Goal: Task Accomplishment & Management: Use online tool/utility

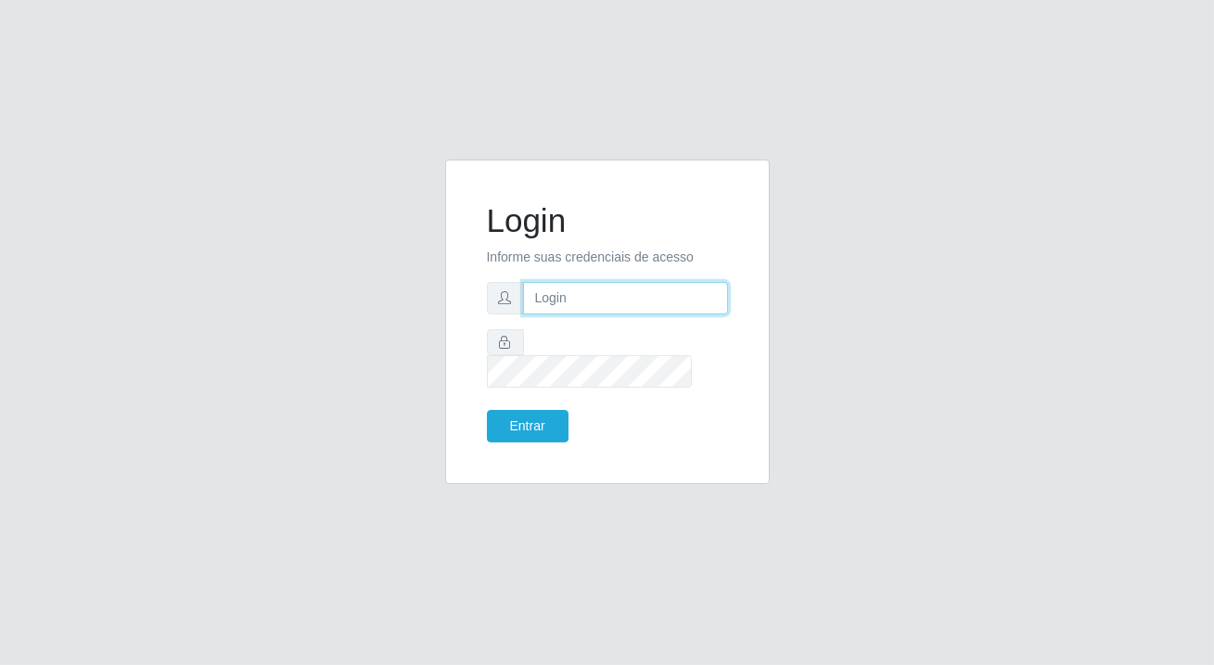
type input "[PERSON_NAME][EMAIL_ADDRESS][DOMAIN_NAME]"
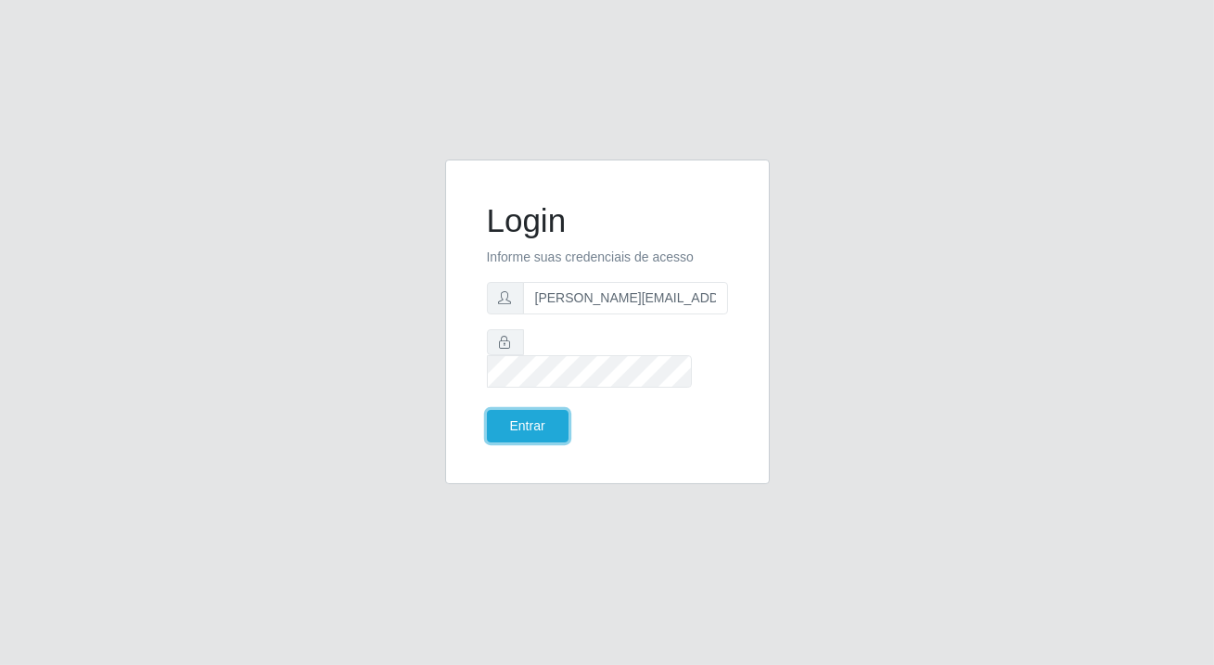
click at [538, 415] on button "Entrar" at bounding box center [528, 426] width 82 height 32
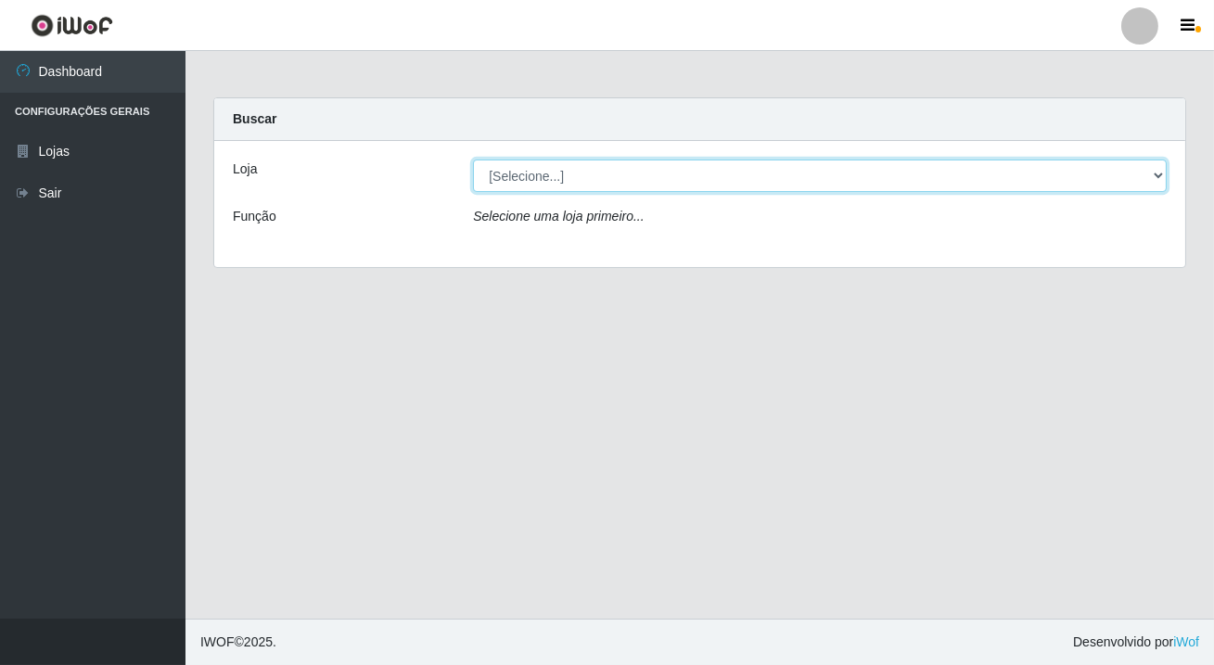
click at [605, 179] on select "[Selecione...] Rede Potiguar 2 - Macaíba" at bounding box center [820, 176] width 694 height 32
select select "101"
click at [473, 160] on select "[Selecione...] Rede Potiguar 2 - Macaíba" at bounding box center [820, 176] width 694 height 32
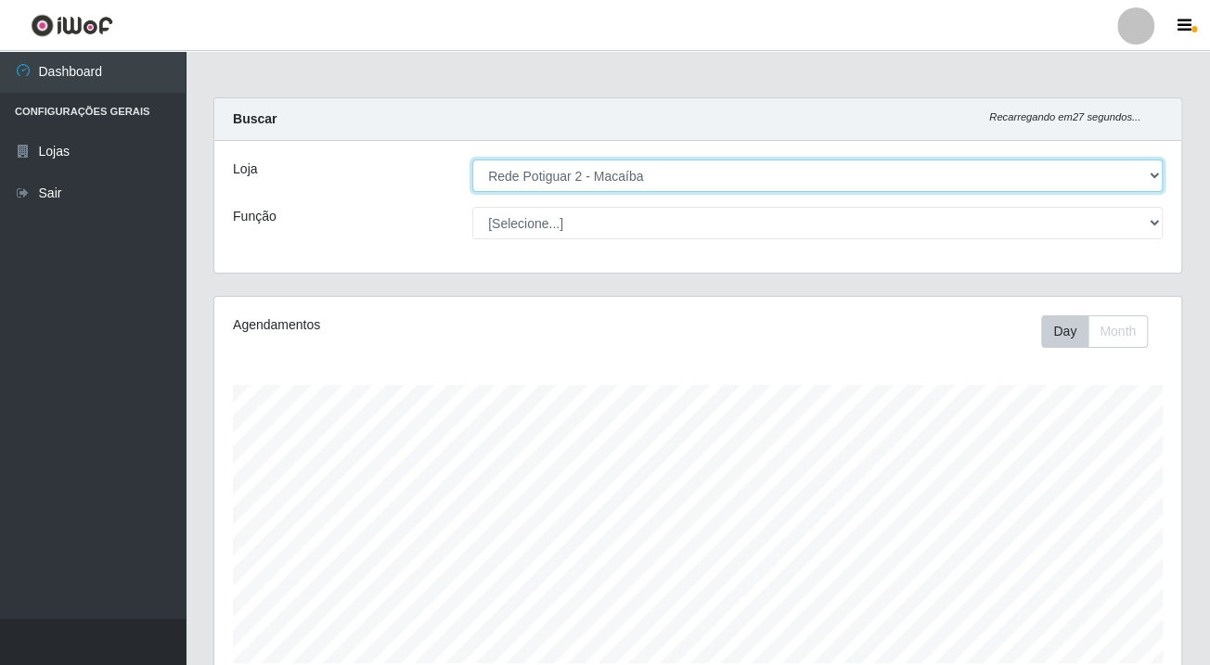
scroll to position [565, 0]
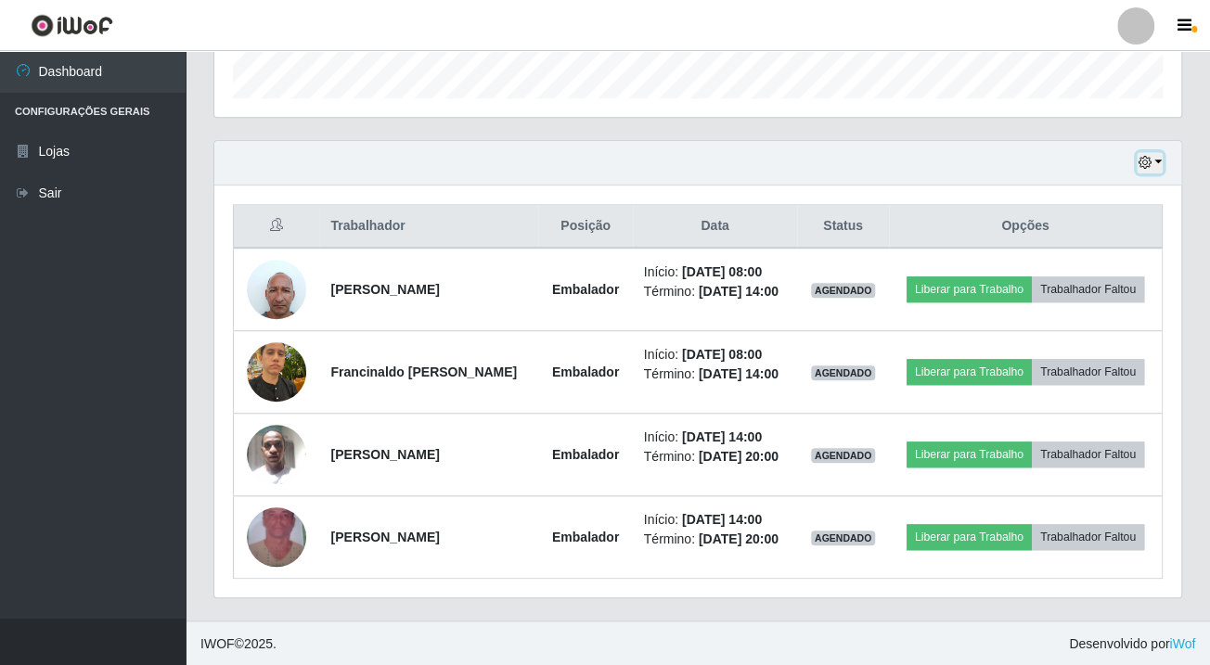
click at [1156, 158] on button "button" at bounding box center [1149, 162] width 26 height 21
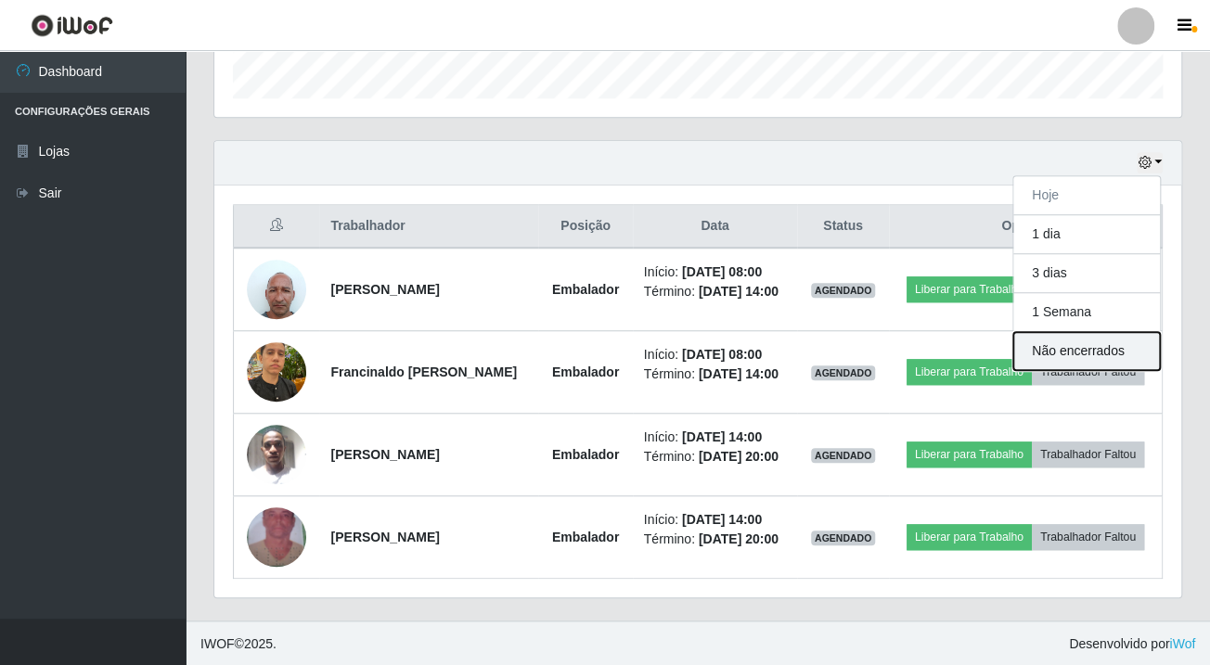
click at [1069, 343] on button "Não encerrados" at bounding box center [1086, 351] width 147 height 38
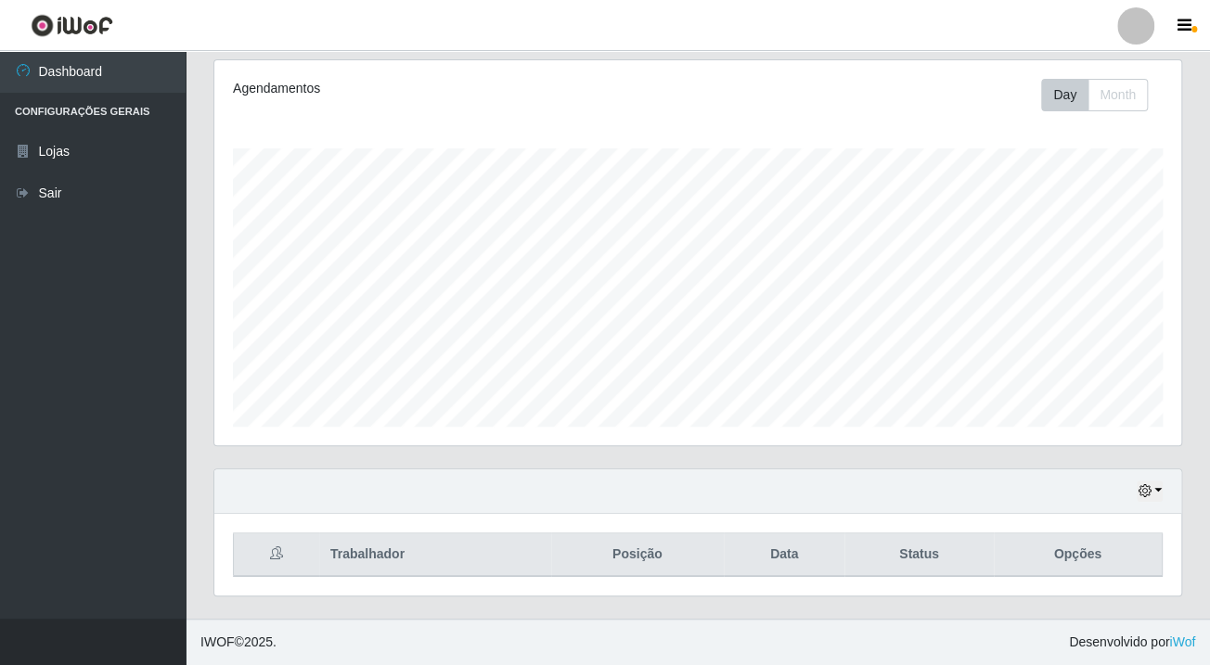
scroll to position [235, 0]
click at [1157, 492] on button "button" at bounding box center [1149, 492] width 26 height 21
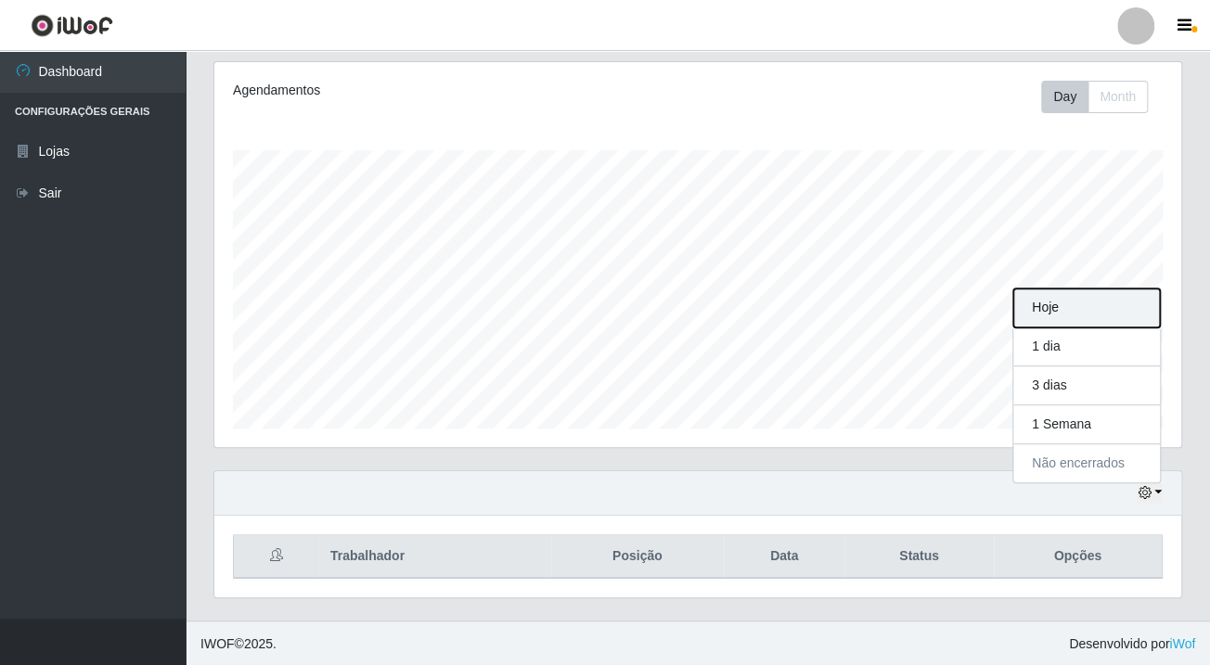
click at [1074, 301] on button "Hoje" at bounding box center [1086, 307] width 147 height 39
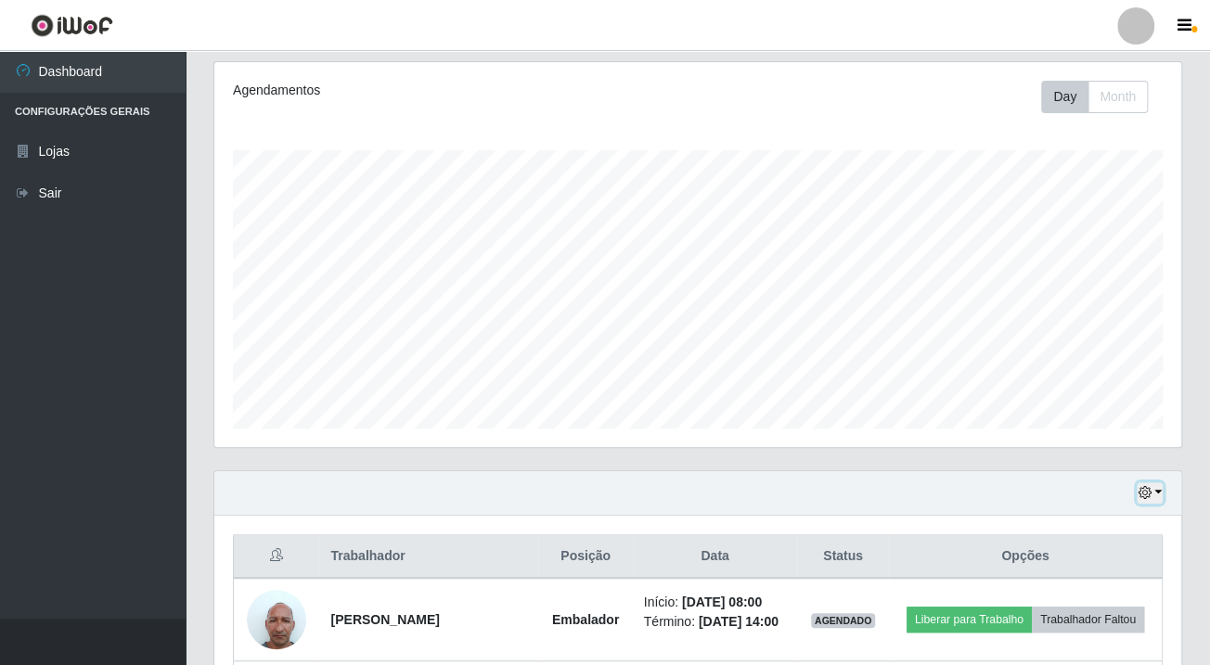
click at [1159, 489] on button "button" at bounding box center [1149, 492] width 26 height 21
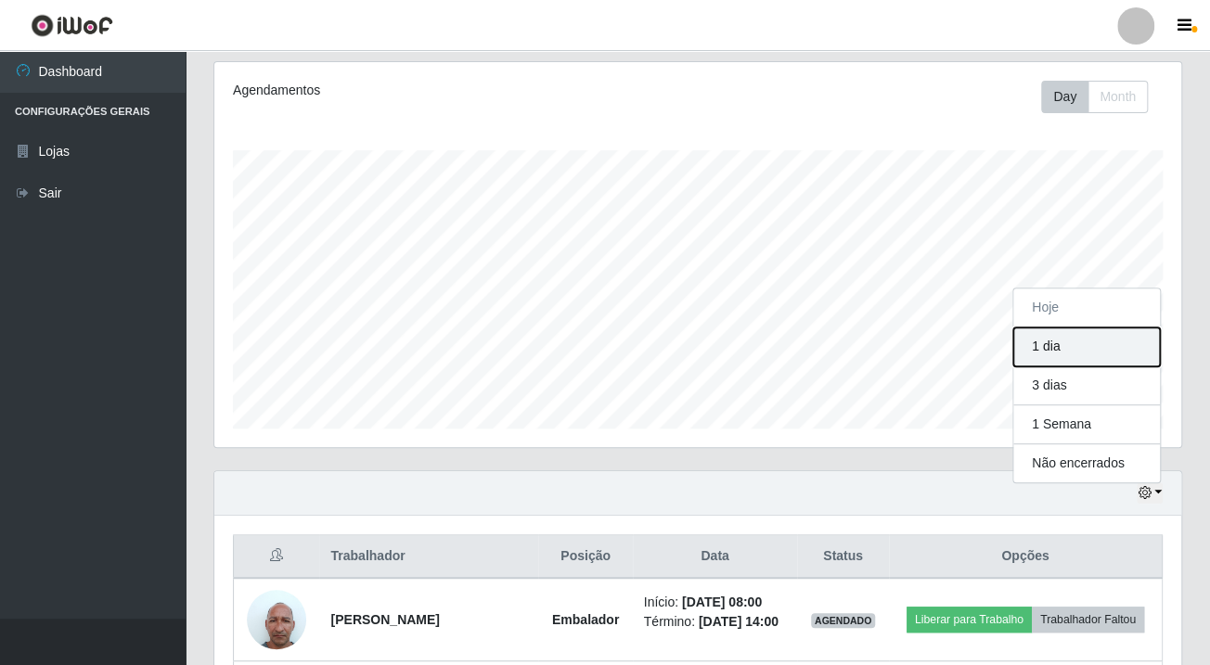
click at [1094, 343] on button "1 dia" at bounding box center [1086, 346] width 147 height 39
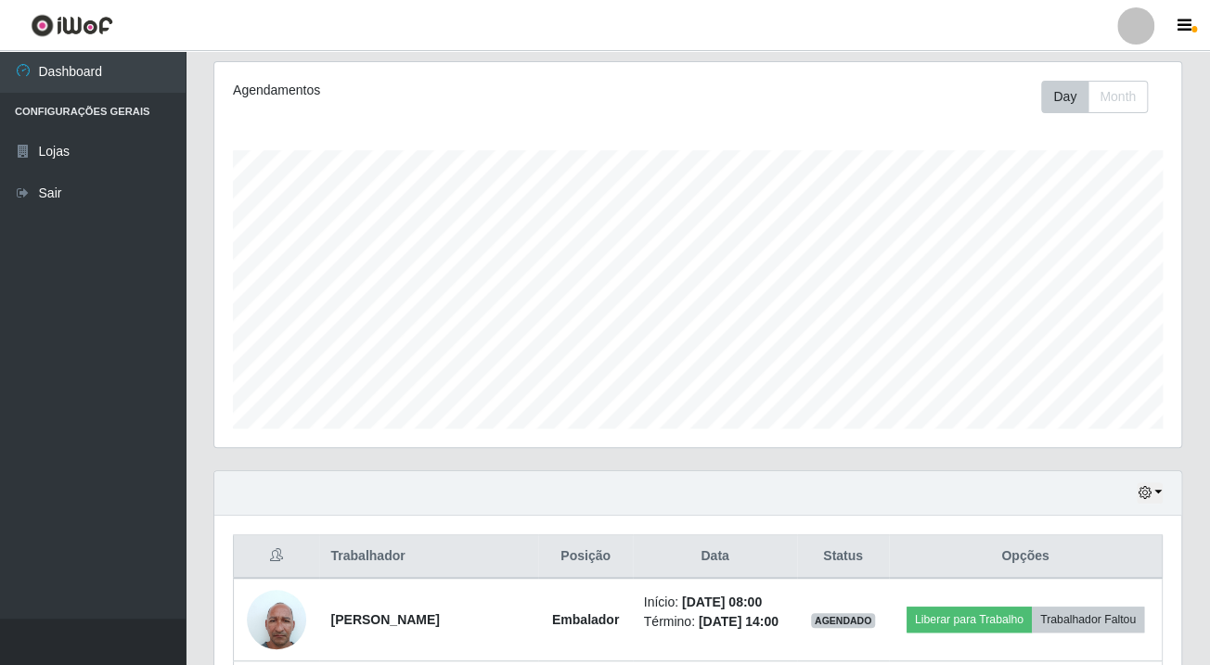
click at [1164, 495] on div "Hoje 1 dia 3 dias 1 Semana Não encerrados" at bounding box center [697, 493] width 966 height 45
click at [1159, 492] on button "button" at bounding box center [1149, 492] width 26 height 21
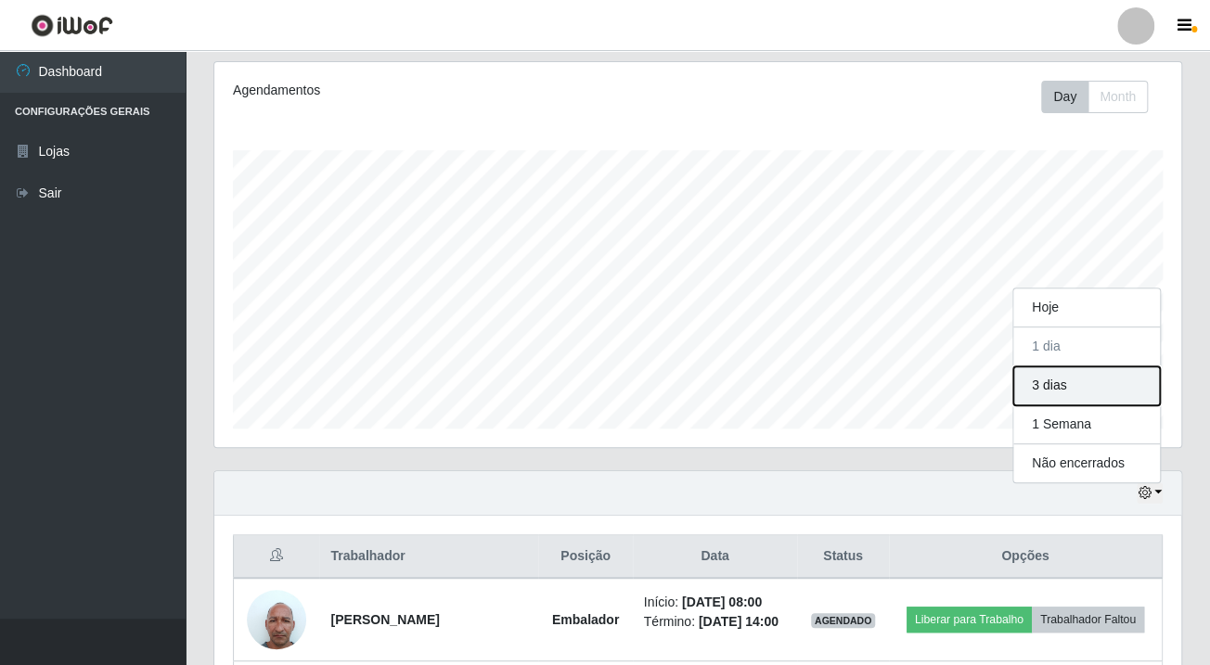
click at [1098, 371] on button "3 dias" at bounding box center [1086, 385] width 147 height 39
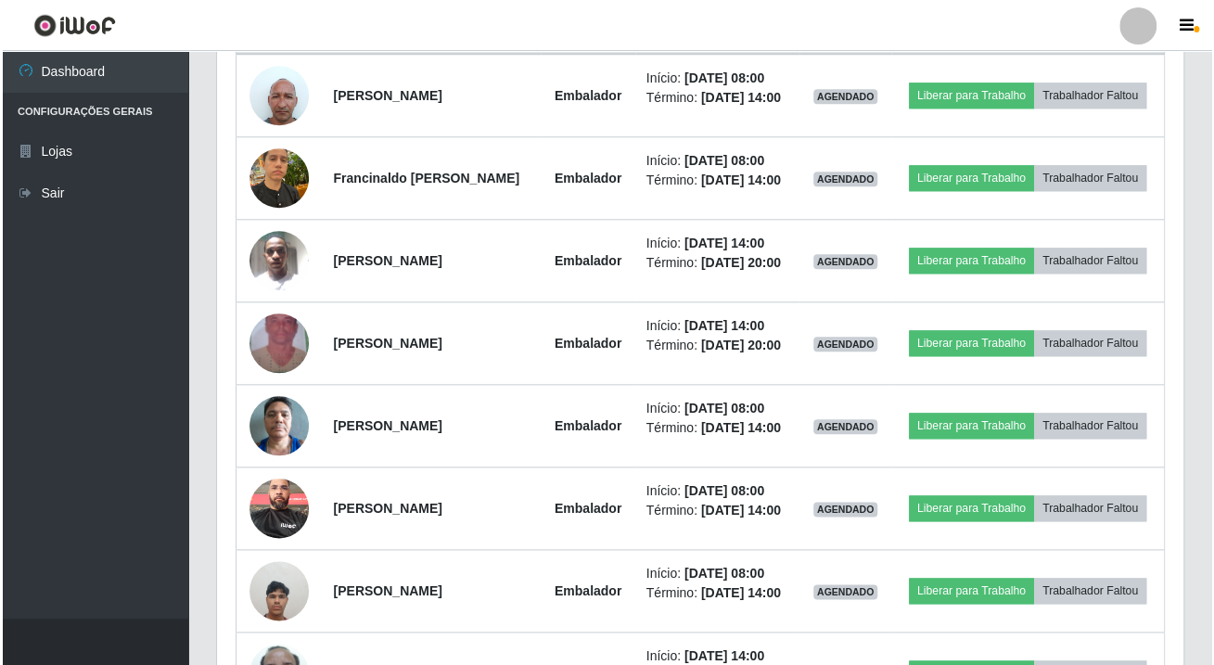
scroll to position [590, 0]
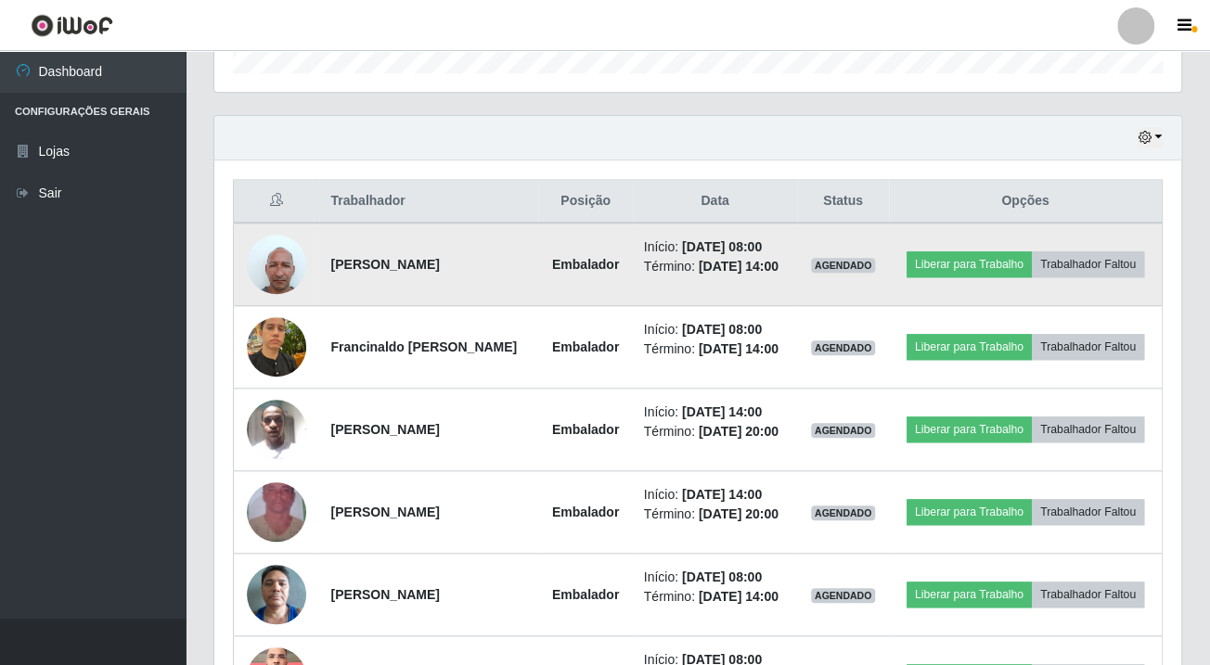
click at [274, 280] on img at bounding box center [276, 263] width 59 height 79
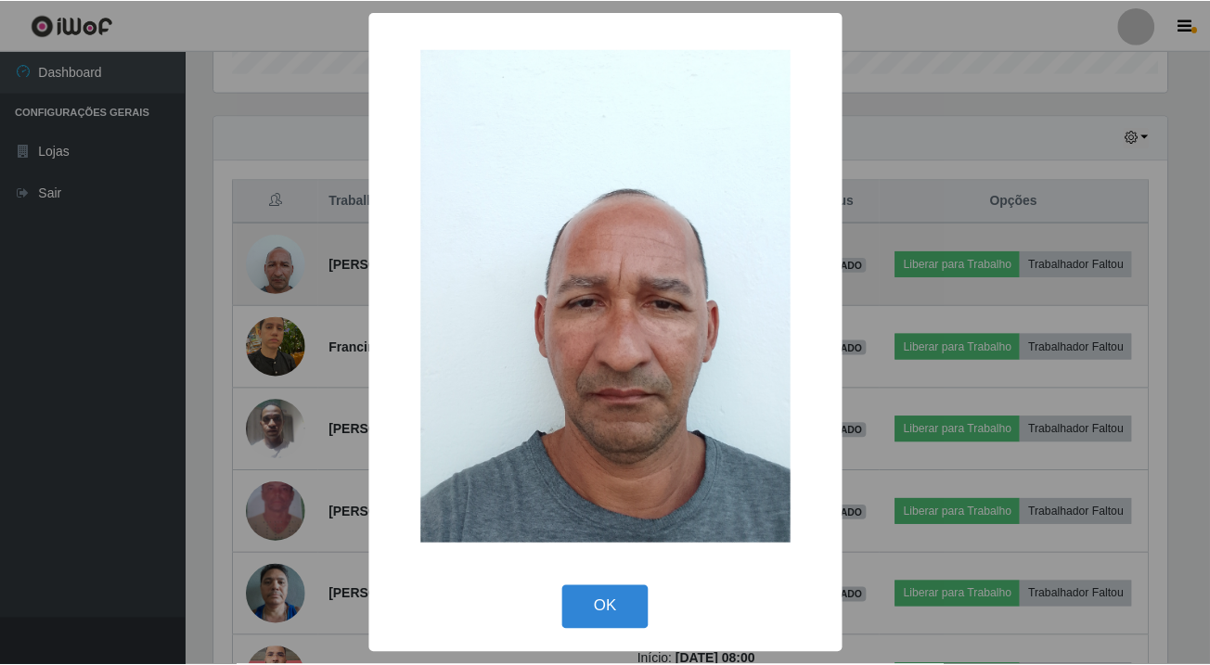
scroll to position [385, 956]
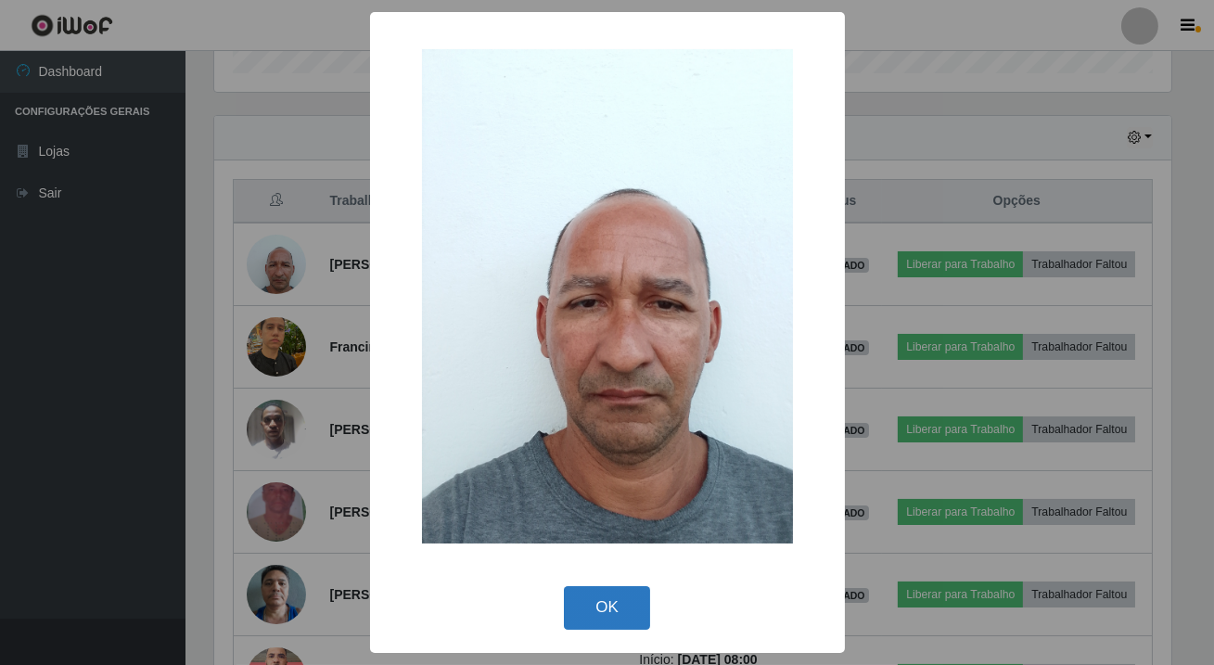
click at [600, 626] on button "OK" at bounding box center [607, 608] width 86 height 44
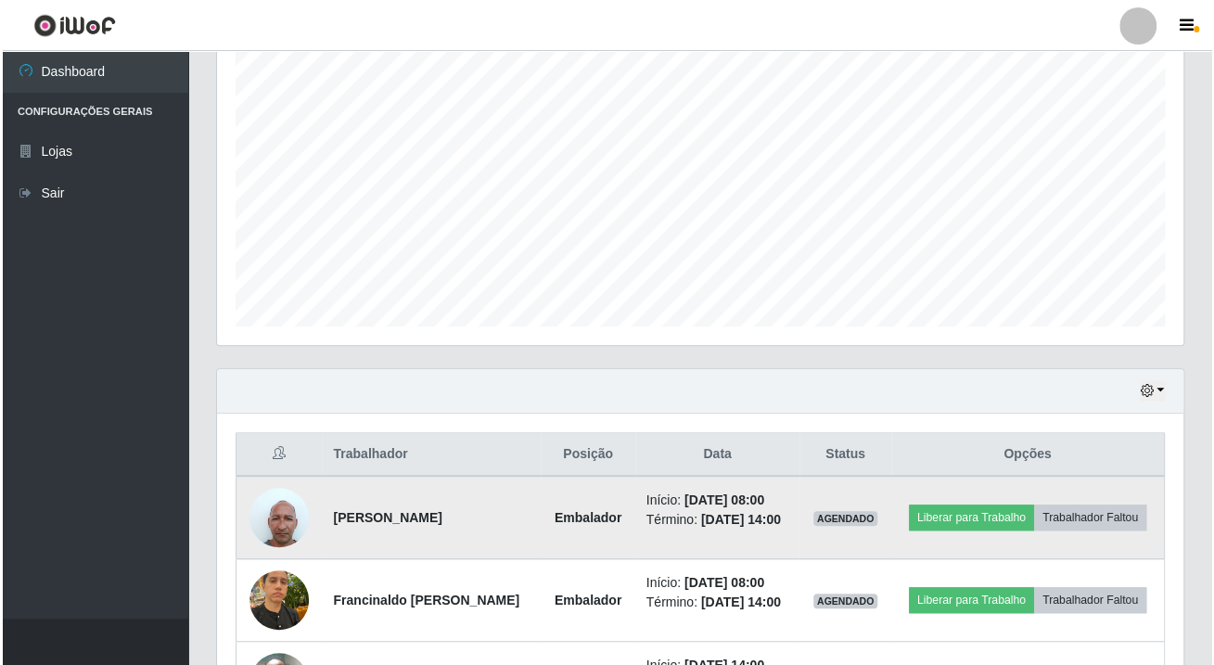
scroll to position [590, 0]
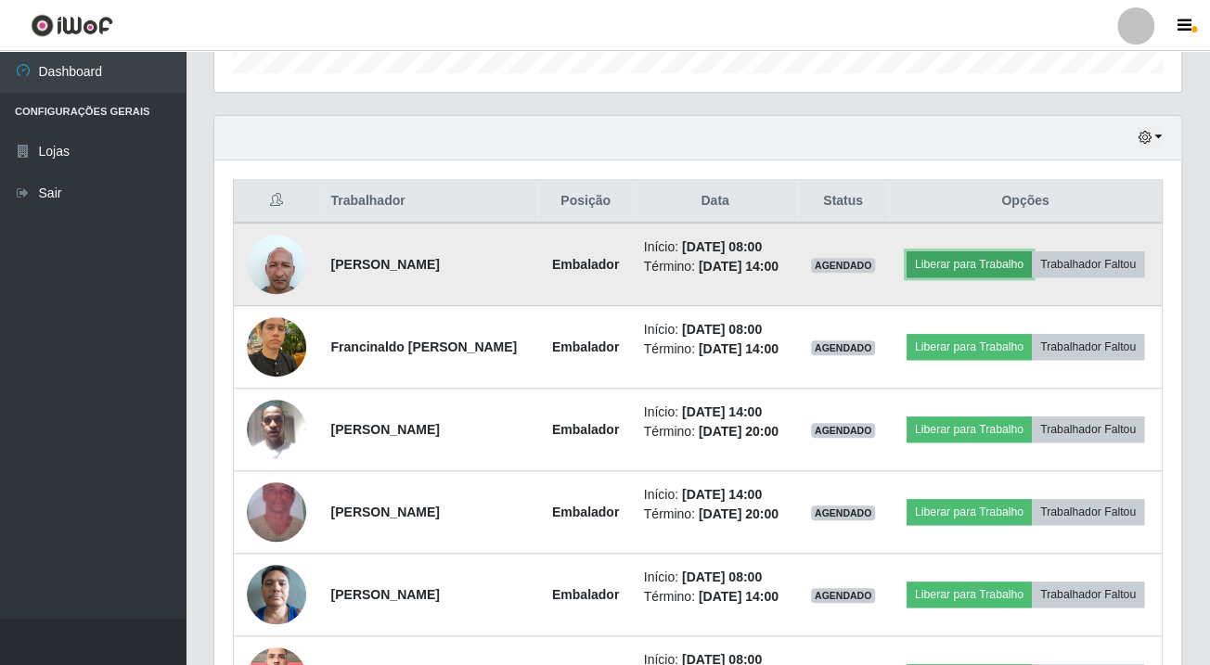
click at [1020, 251] on button "Liberar para Trabalho" at bounding box center [968, 264] width 125 height 26
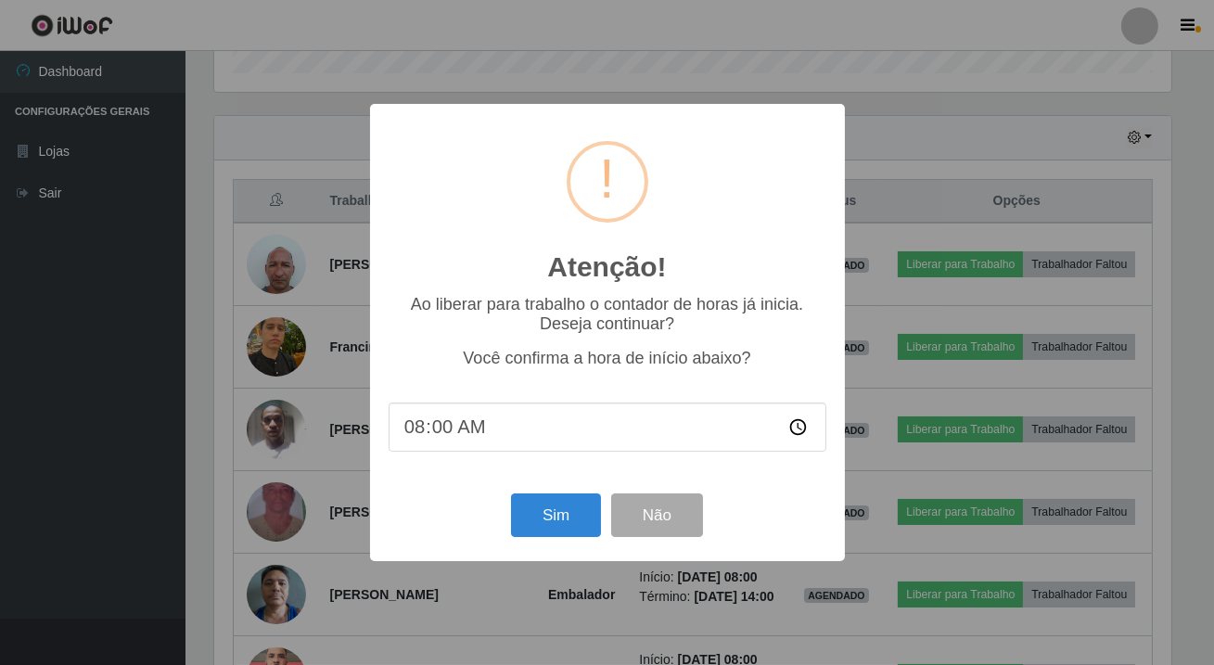
scroll to position [385, 956]
click at [551, 518] on div "Atenção! × Ao liberar para trabalho o contador de horas já inicia. Deseja conti…" at bounding box center [607, 332] width 1214 height 665
click at [551, 518] on button "Sim" at bounding box center [556, 515] width 90 height 44
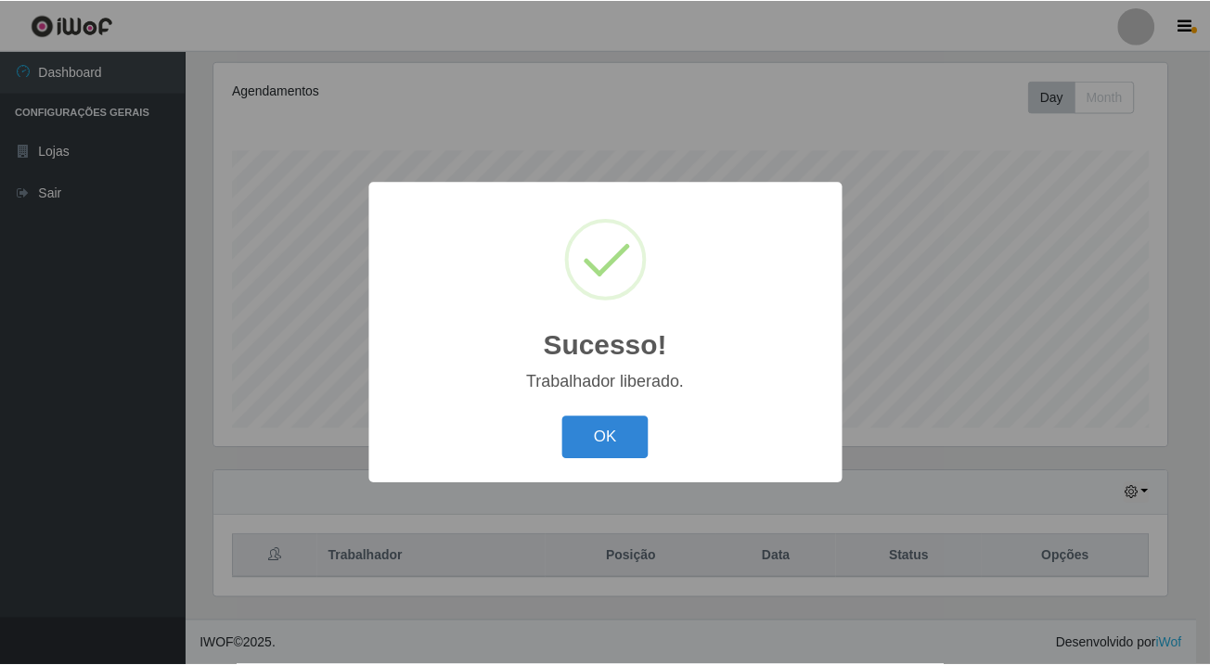
scroll to position [927151, 926578]
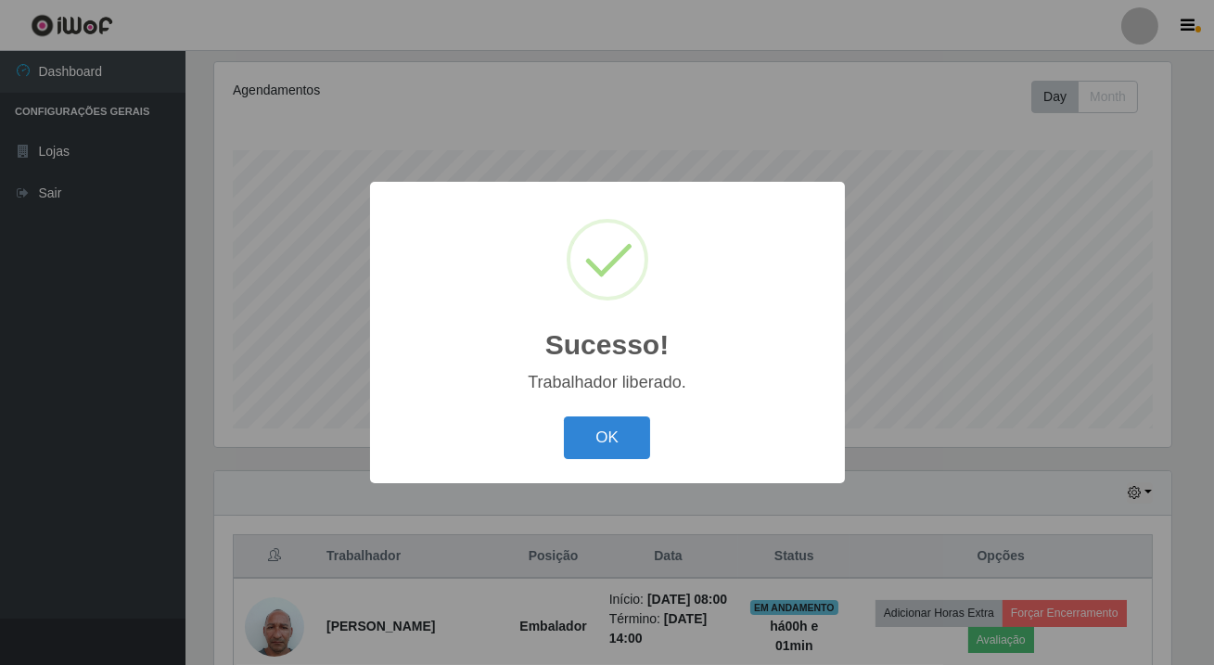
drag, startPoint x: 551, startPoint y: 518, endPoint x: 640, endPoint y: 566, distance: 101.3
click at [640, 566] on div "Sucesso! × Trabalhador liberado. OK Cancel" at bounding box center [607, 332] width 1214 height 665
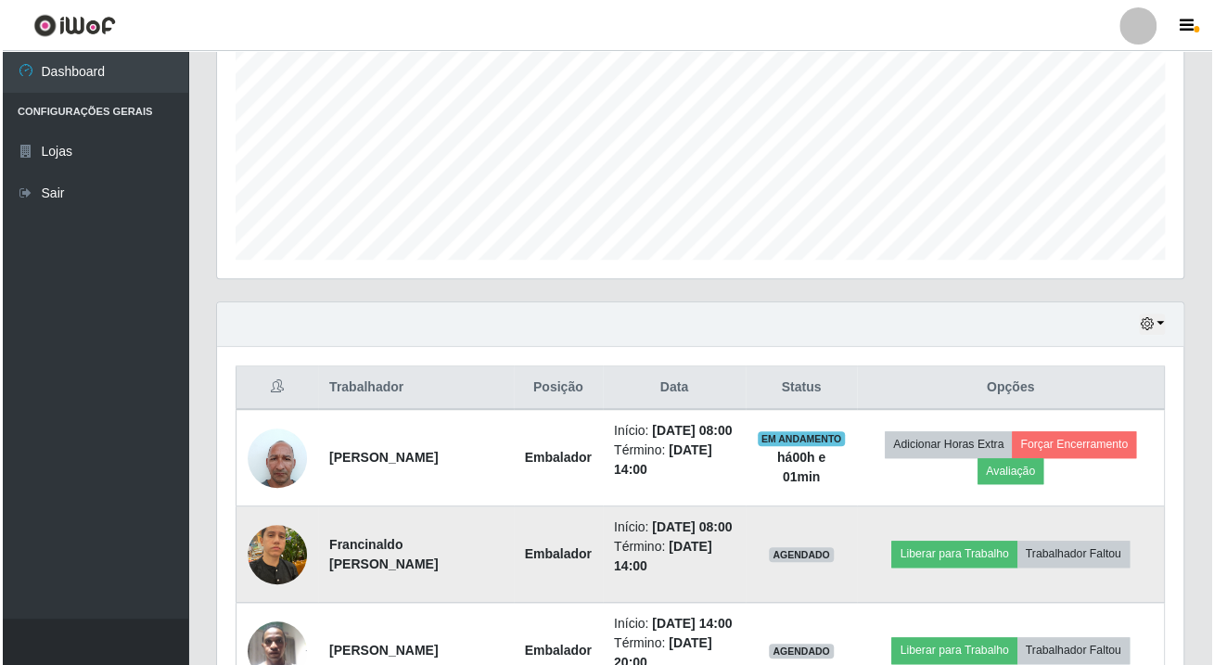
scroll to position [488, 0]
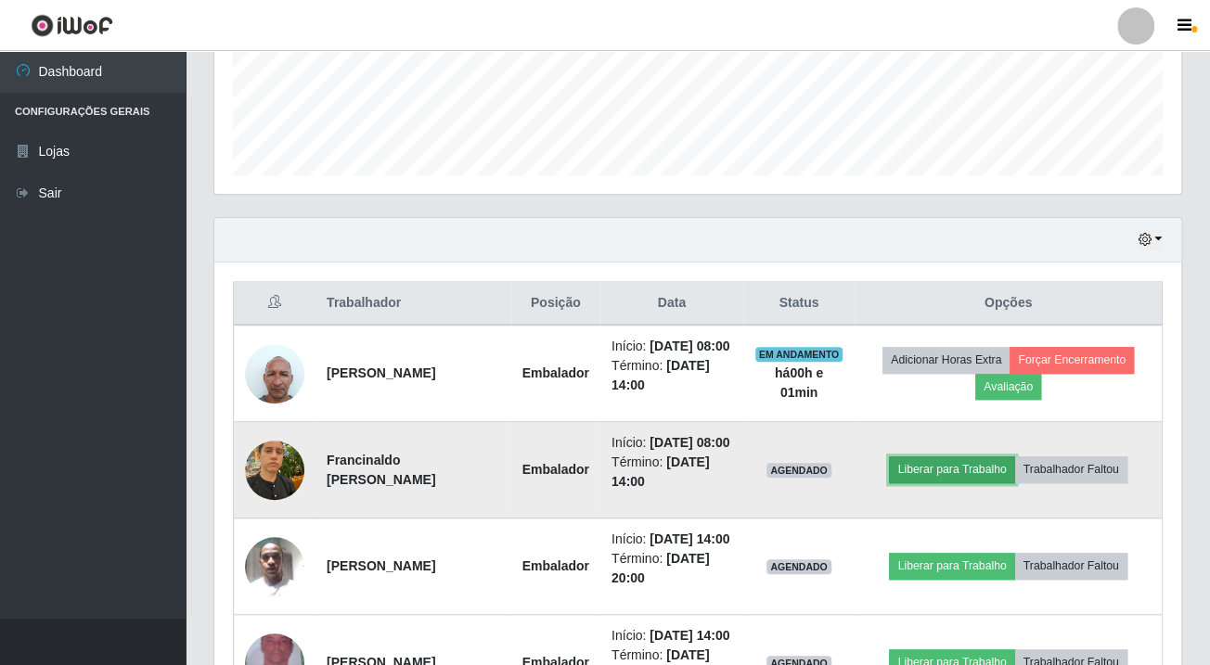
click at [926, 482] on button "Liberar para Trabalho" at bounding box center [951, 469] width 125 height 26
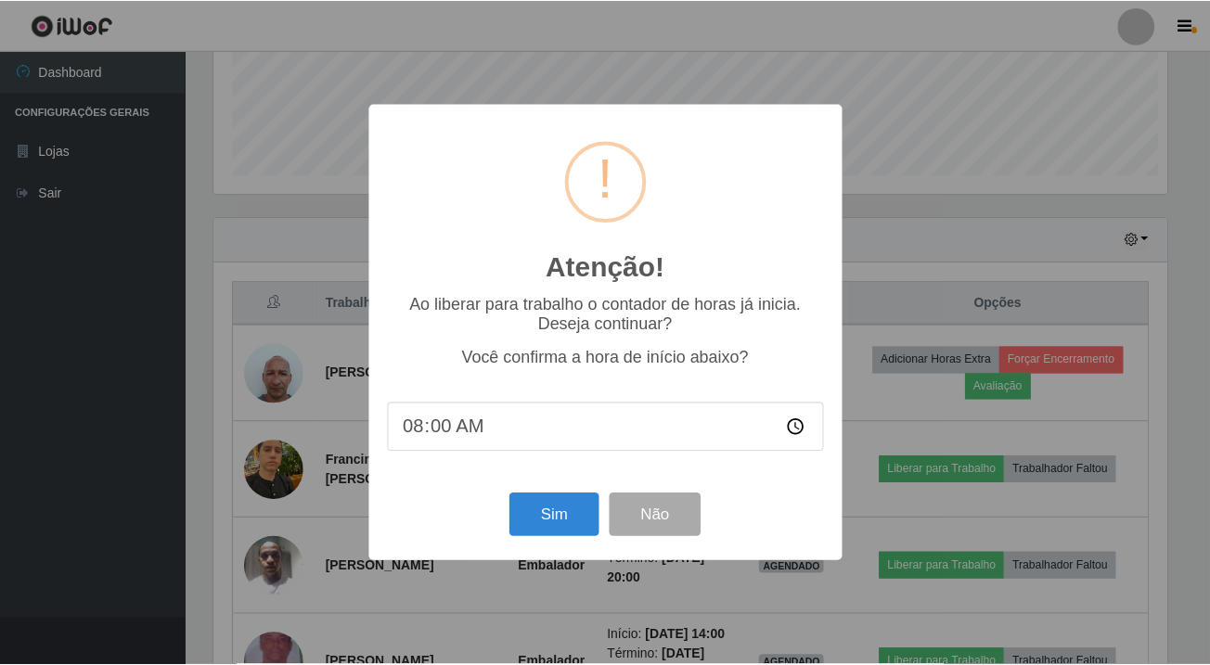
scroll to position [385, 956]
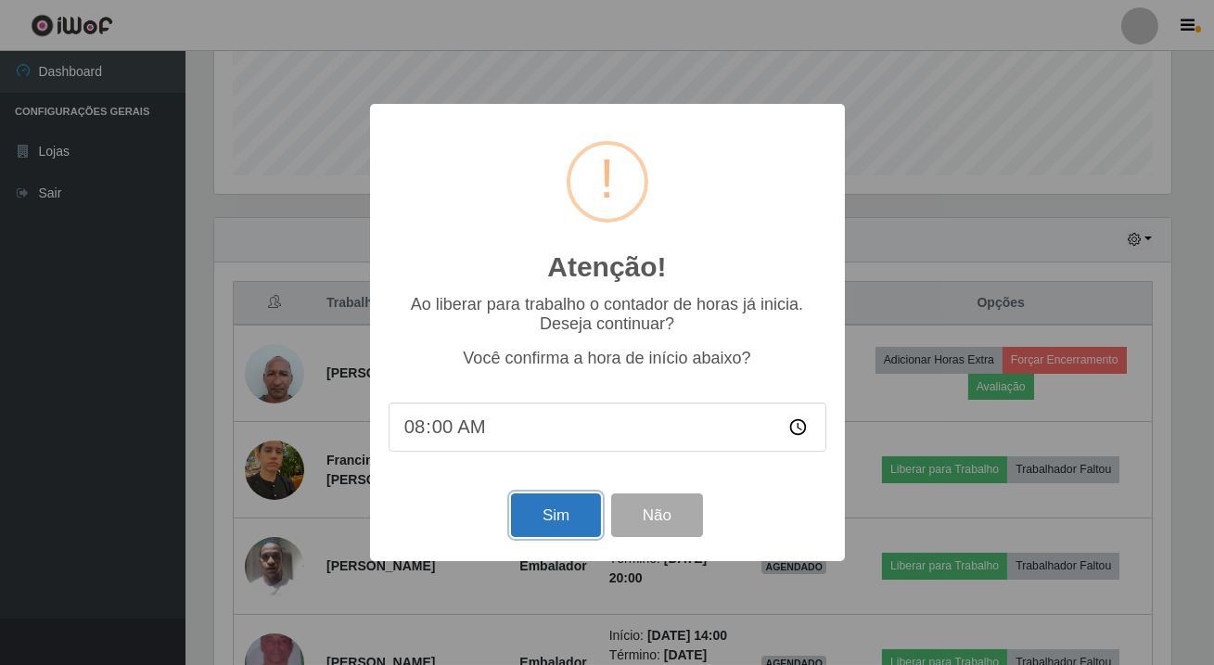
click at [529, 520] on button "Sim" at bounding box center [556, 515] width 90 height 44
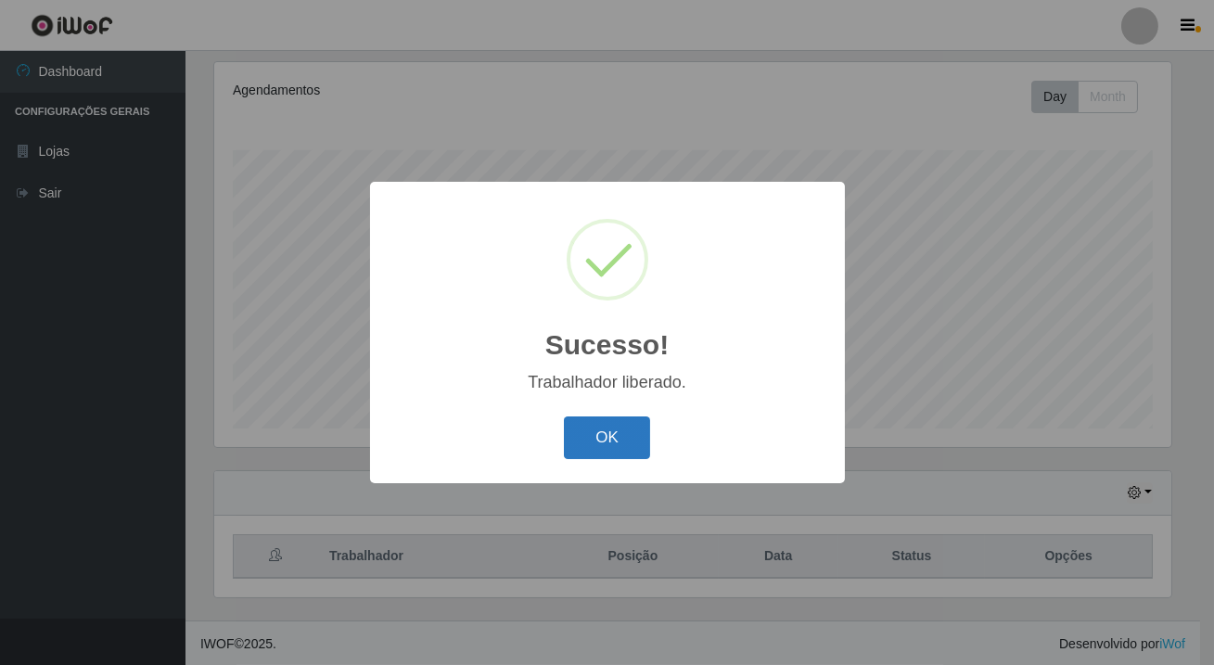
click at [629, 454] on button "OK" at bounding box center [607, 438] width 86 height 44
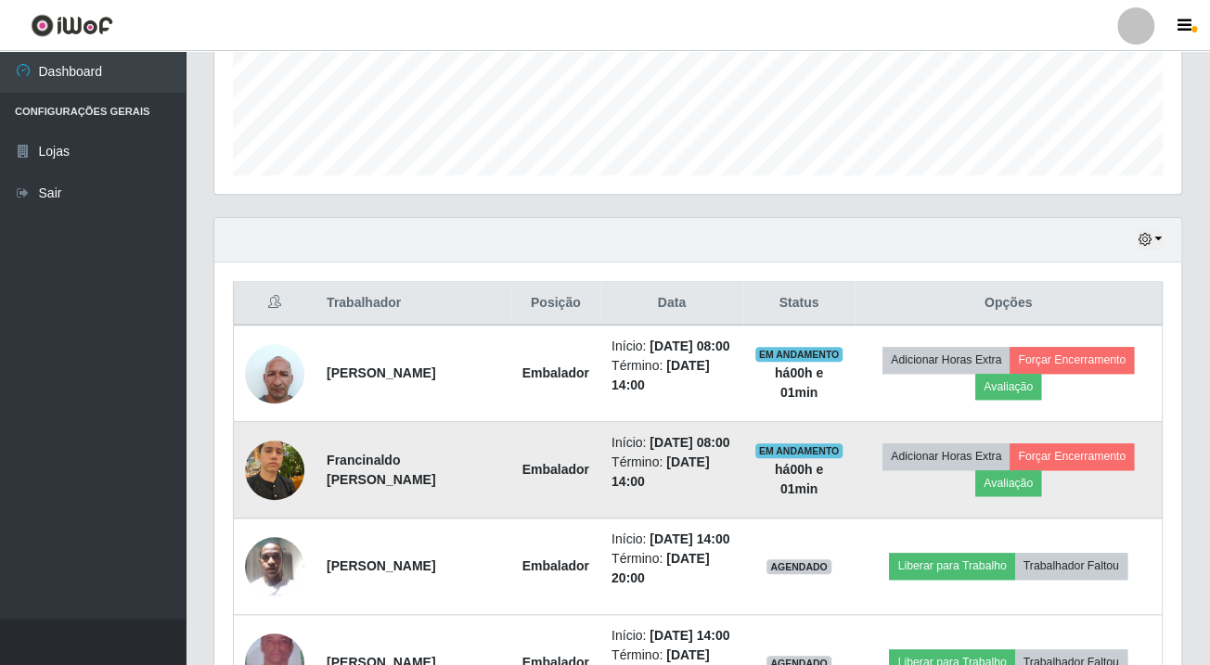
scroll to position [572, 0]
